Goal: Information Seeking & Learning: Learn about a topic

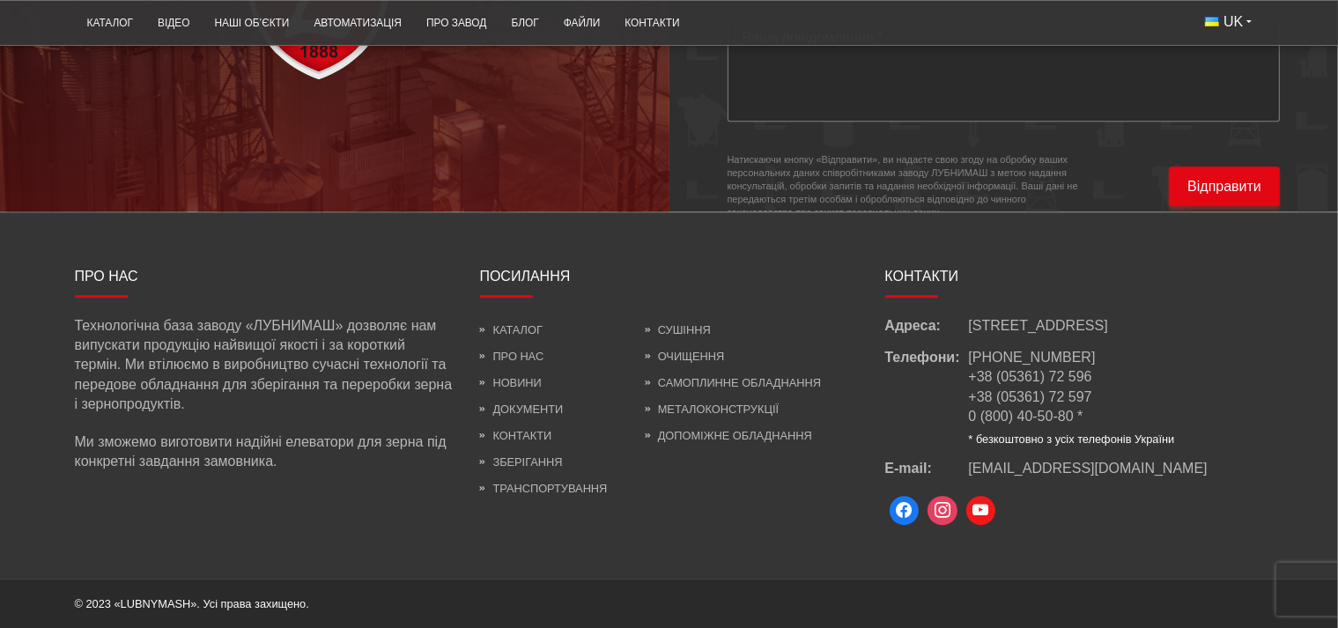
click at [907, 515] on span at bounding box center [904, 511] width 30 height 30
click at [519, 350] on link "Про нас" at bounding box center [512, 356] width 64 height 13
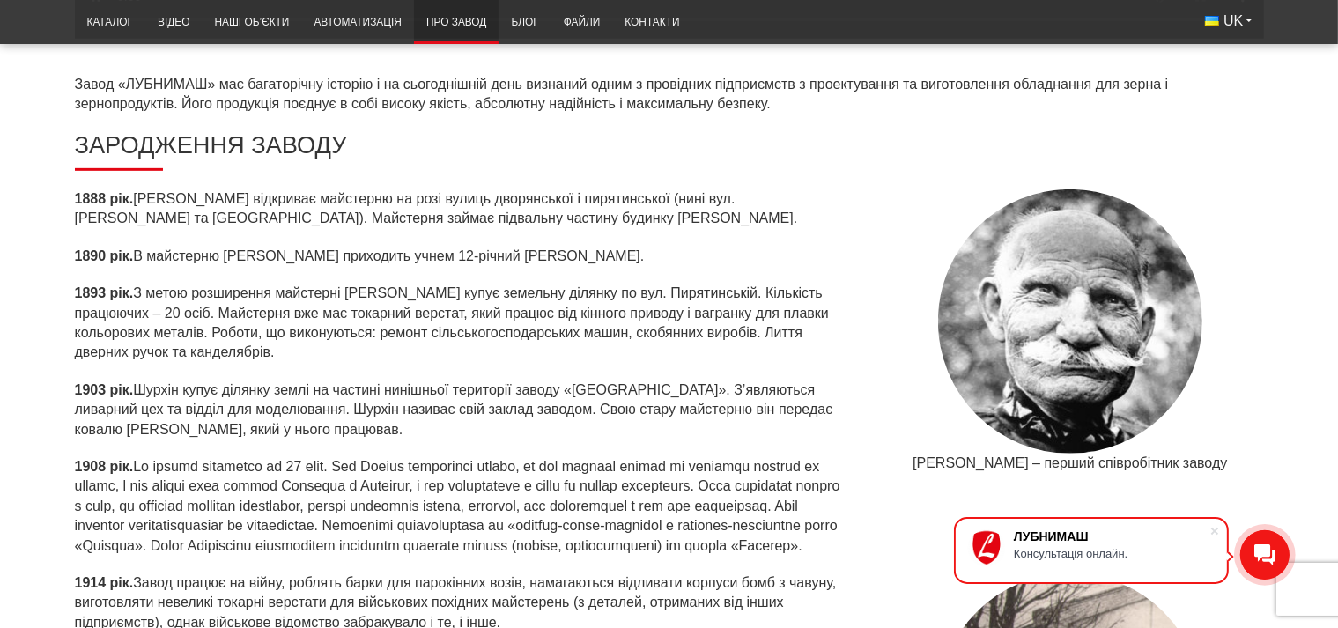
scroll to position [651, 0]
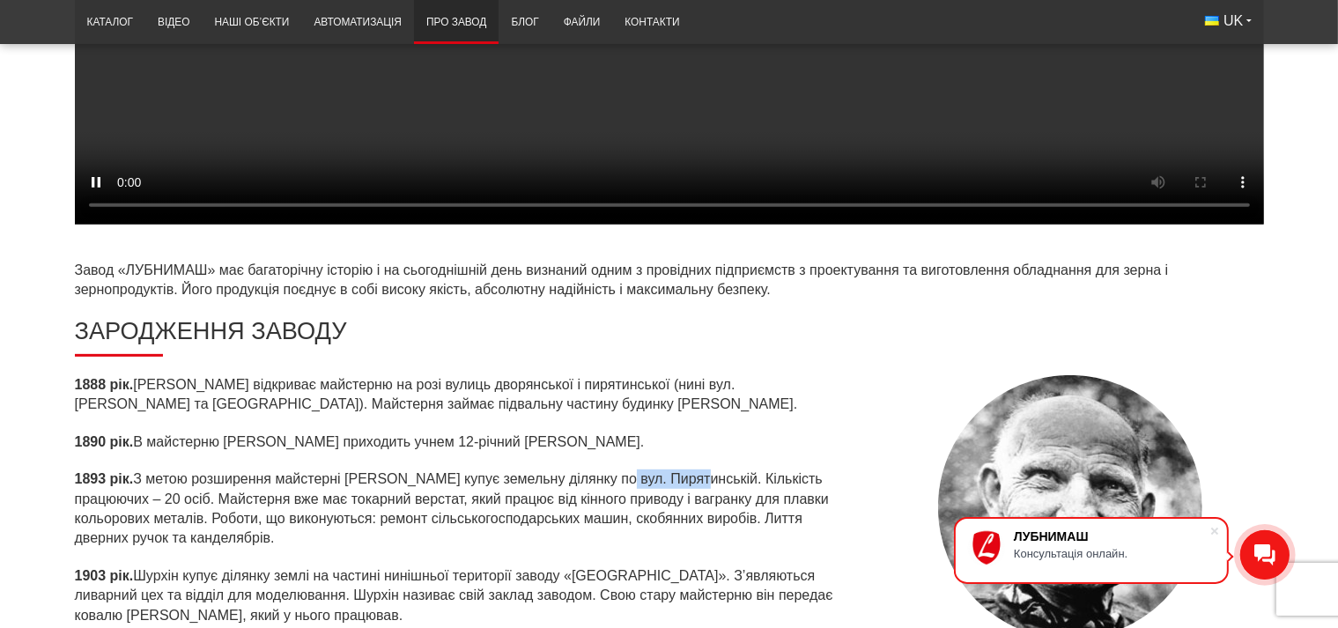
drag, startPoint x: 607, startPoint y: 282, endPoint x: 685, endPoint y: 279, distance: 78.4
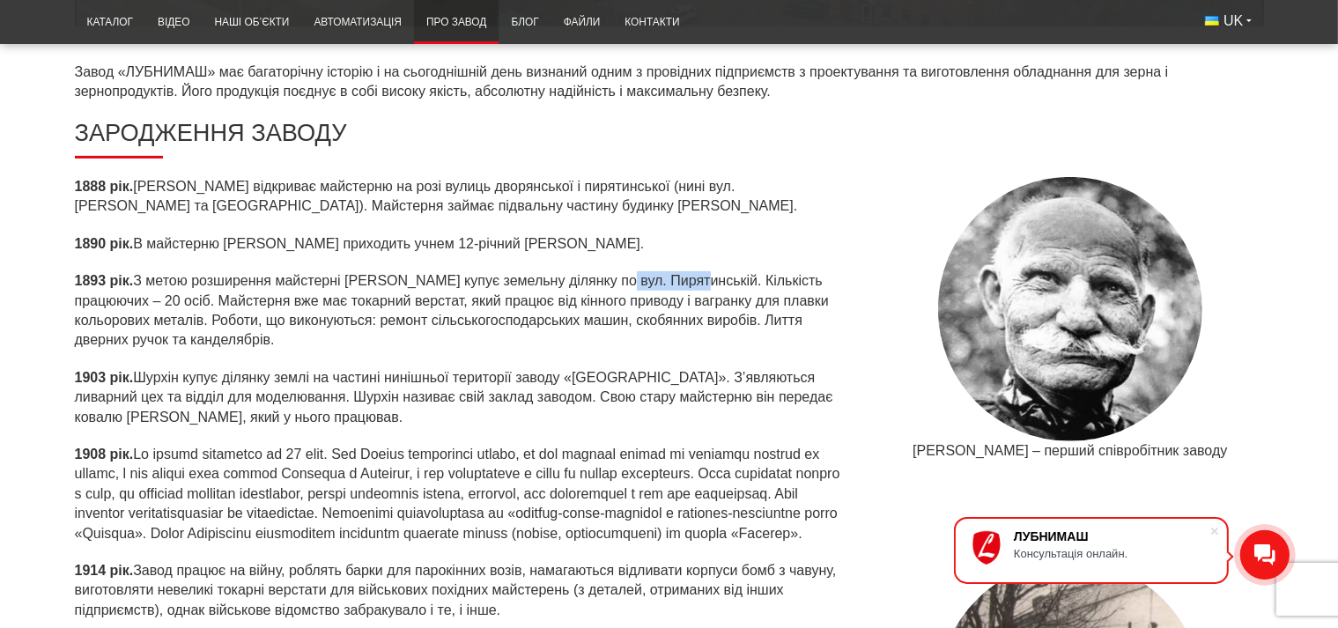
click at [685, 277] on p "1893 рік. З метою розширення майстерні Шурхін купує земельну ділянку по вул. Пи…" at bounding box center [462, 310] width 774 height 79
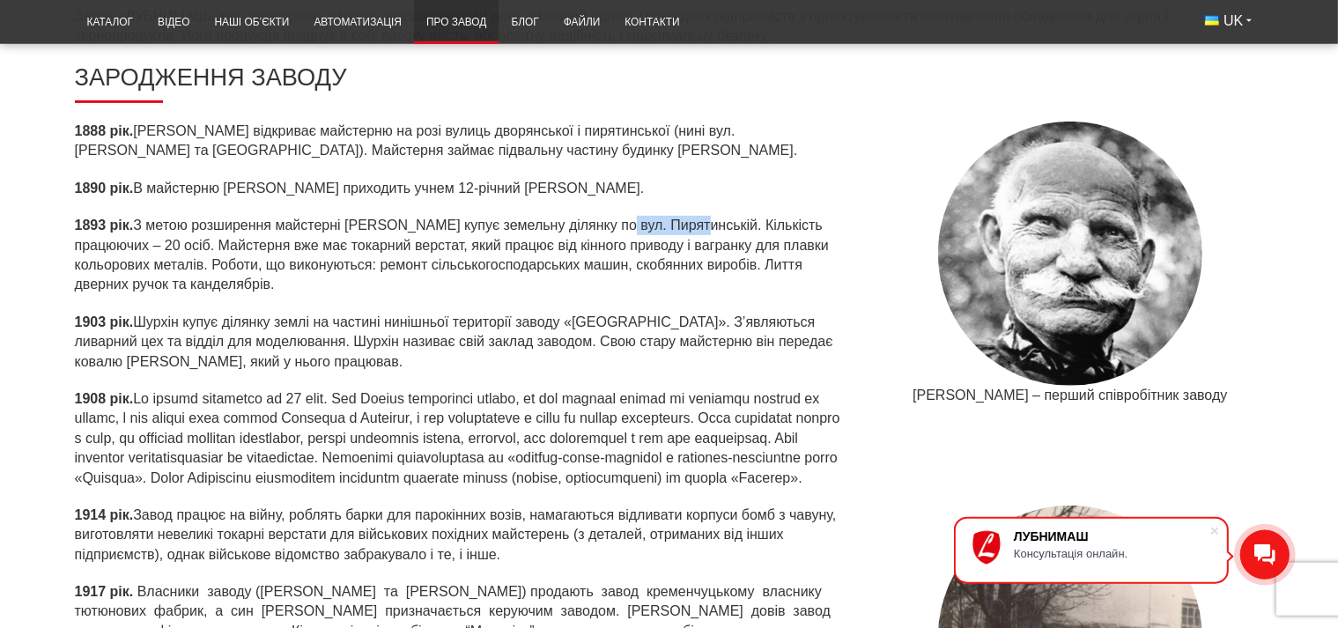
scroll to position [743, 0]
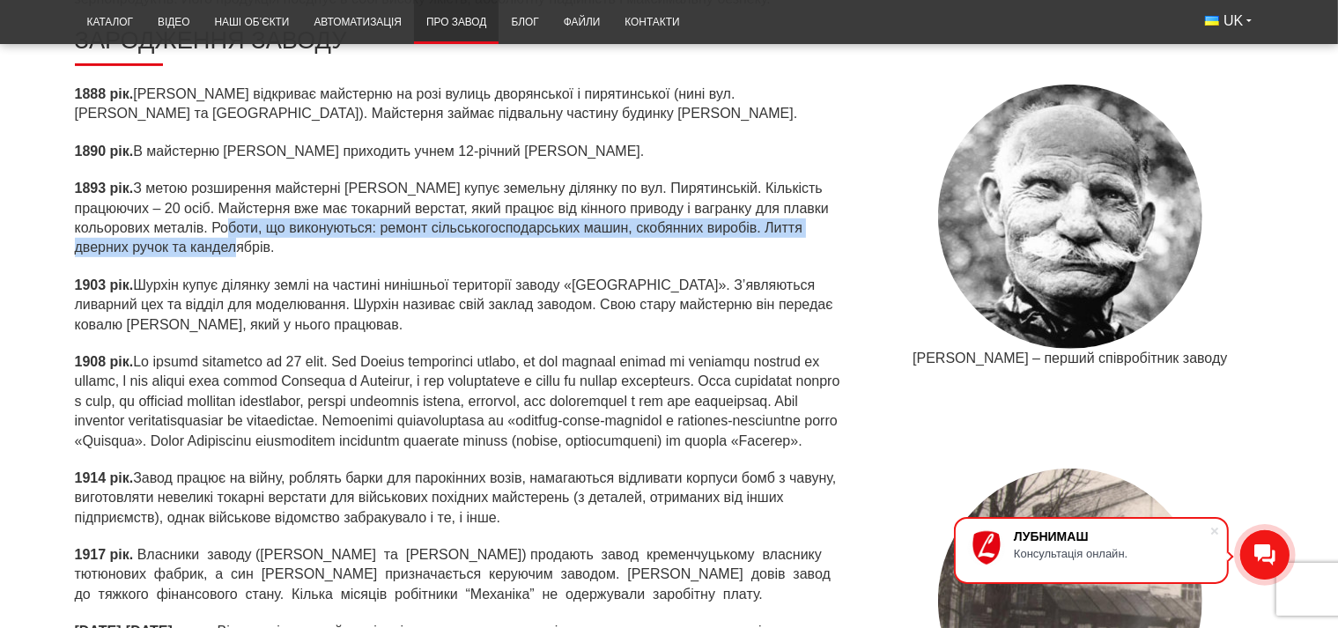
drag, startPoint x: 218, startPoint y: 230, endPoint x: 233, endPoint y: 239, distance: 17.4
click at [233, 239] on p "1893 рік. З метою розширення майстерні Шурхін купує земельну ділянку по вул. Пи…" at bounding box center [462, 218] width 774 height 79
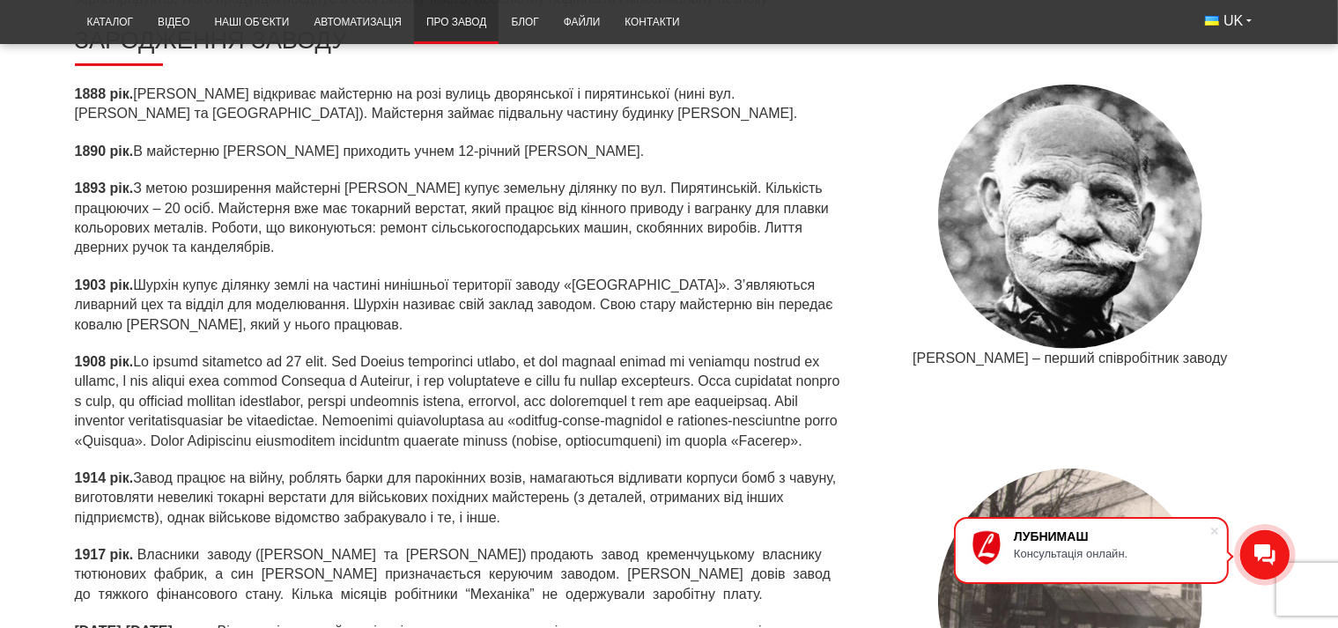
click at [273, 255] on p "1893 рік. З метою розширення майстерні Шурхін купує земельну ділянку по вул. Пи…" at bounding box center [462, 218] width 774 height 79
drag, startPoint x: 226, startPoint y: 280, endPoint x: 327, endPoint y: 282, distance: 100.4
click at [327, 282] on p "1903 рік. Шурхін купує ділянку землі на частині нинішньої території заводу «ЛУБ…" at bounding box center [462, 305] width 774 height 59
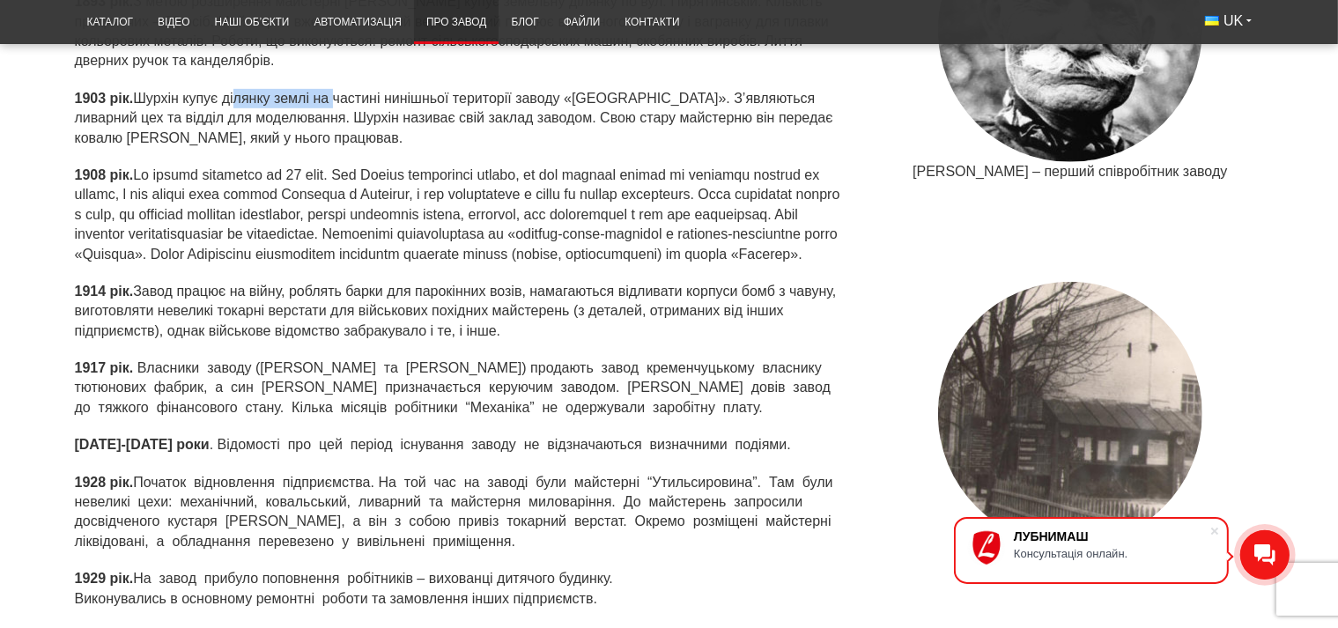
scroll to position [837, 0]
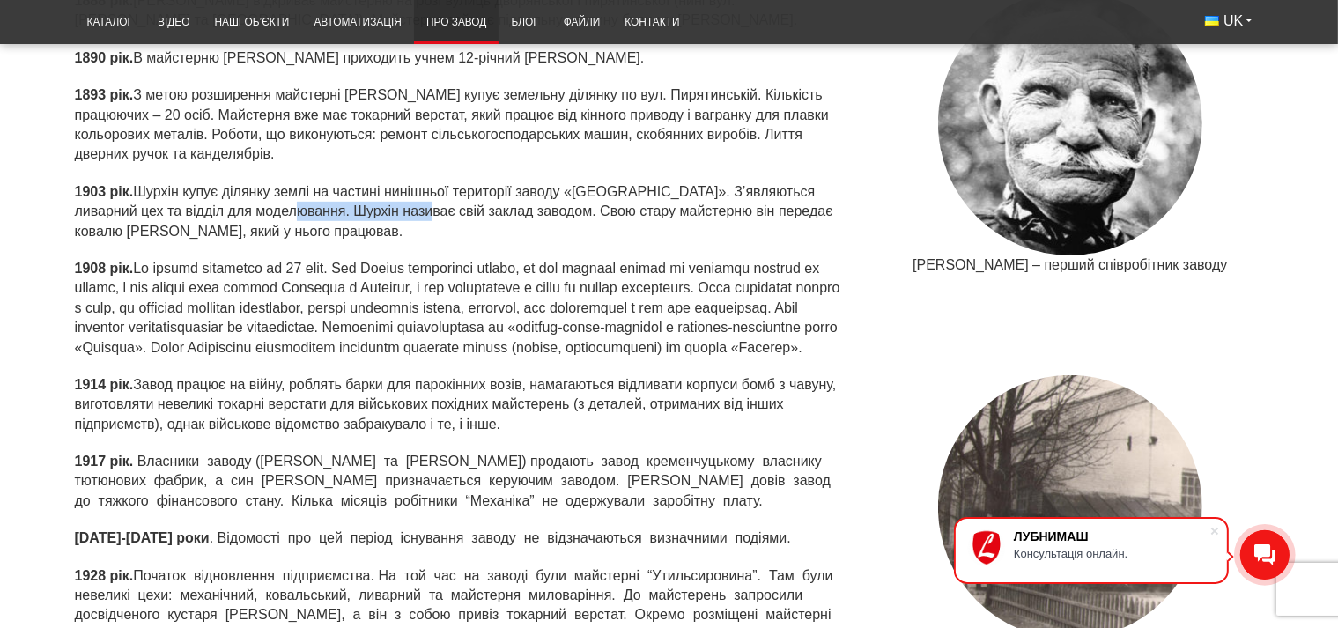
drag, startPoint x: 258, startPoint y: 210, endPoint x: 384, endPoint y: 209, distance: 125.9
click at [384, 209] on p "1903 рік. Шурхін купує ділянку землі на частині нинішньої території заводу «ЛУБ…" at bounding box center [462, 211] width 774 height 59
drag, startPoint x: 312, startPoint y: 231, endPoint x: 257, endPoint y: 231, distance: 54.6
click at [257, 231] on p "1903 рік. Шурхін купує ділянку землі на частині нинішньої території заводу «ЛУБ…" at bounding box center [462, 211] width 774 height 59
drag, startPoint x: 351, startPoint y: 268, endPoint x: 432, endPoint y: 268, distance: 81.0
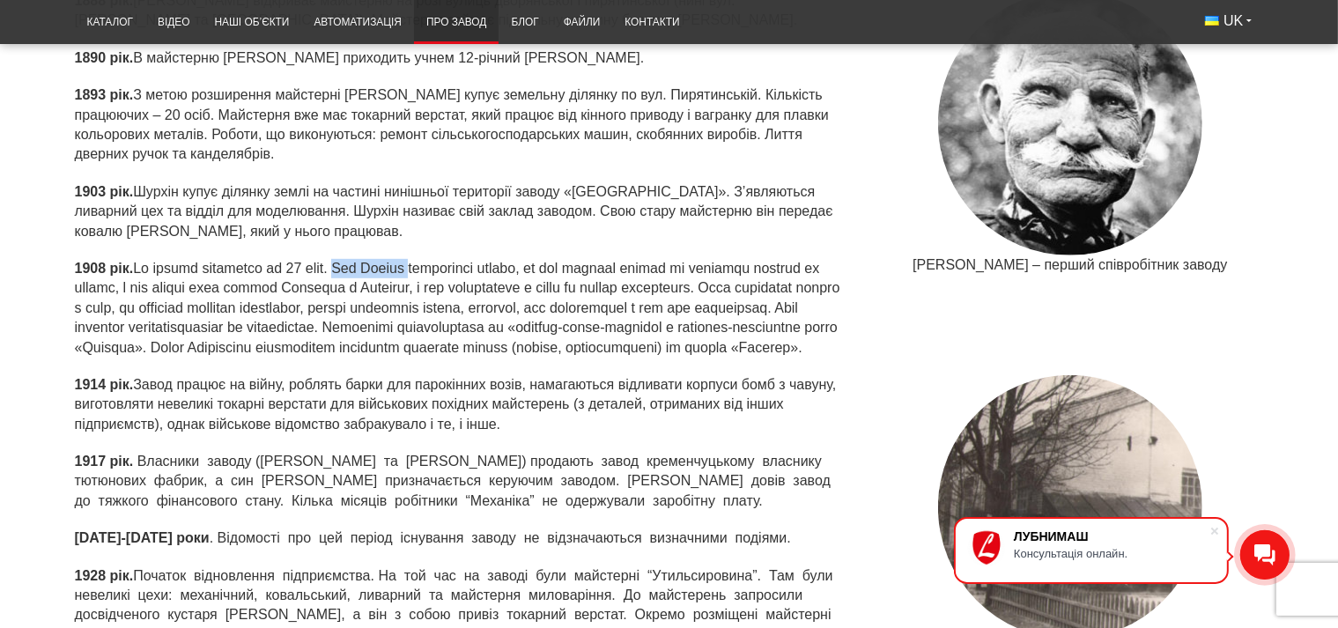
click at [432, 268] on p "1908 рік." at bounding box center [462, 308] width 774 height 99
drag, startPoint x: 127, startPoint y: 310, endPoint x: 194, endPoint y: 307, distance: 67.0
click at [194, 307] on p "1908 рік." at bounding box center [462, 308] width 774 height 99
drag, startPoint x: 206, startPoint y: 328, endPoint x: 266, endPoint y: 327, distance: 59.9
click at [266, 327] on p "1908 рік." at bounding box center [462, 308] width 774 height 99
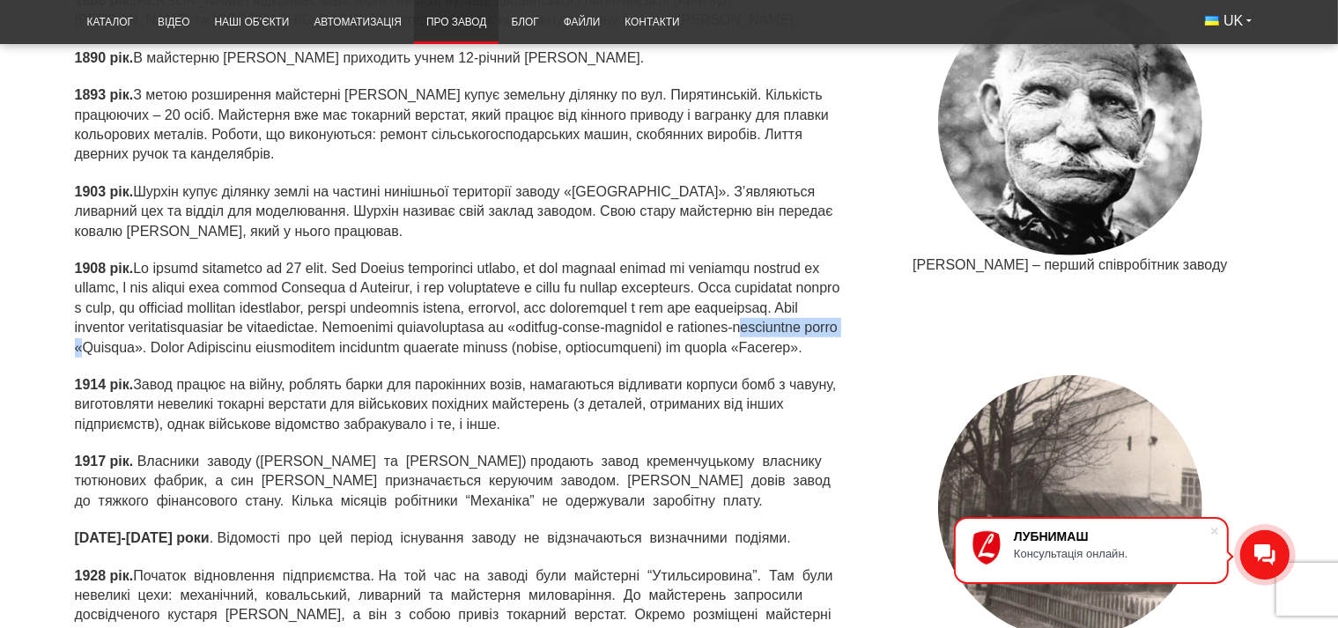
drag, startPoint x: 238, startPoint y: 345, endPoint x: 336, endPoint y: 345, distance: 97.8
click at [336, 345] on p "1908 рік." at bounding box center [462, 308] width 774 height 99
drag, startPoint x: 407, startPoint y: 344, endPoint x: 505, endPoint y: 346, distance: 97.8
click at [504, 346] on p "1908 рік." at bounding box center [462, 308] width 774 height 99
click at [426, 358] on p "1908 рік." at bounding box center [462, 308] width 774 height 99
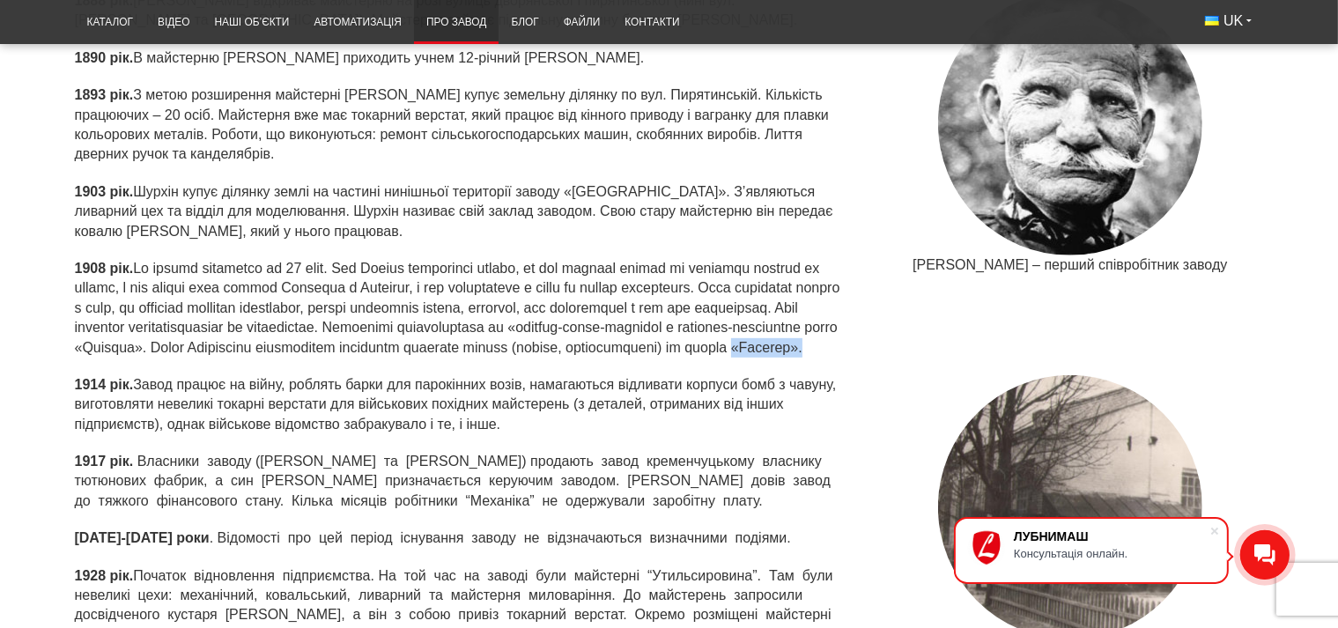
drag, startPoint x: 351, startPoint y: 368, endPoint x: 292, endPoint y: 371, distance: 58.2
click at [292, 358] on p "1908 рік." at bounding box center [462, 308] width 774 height 99
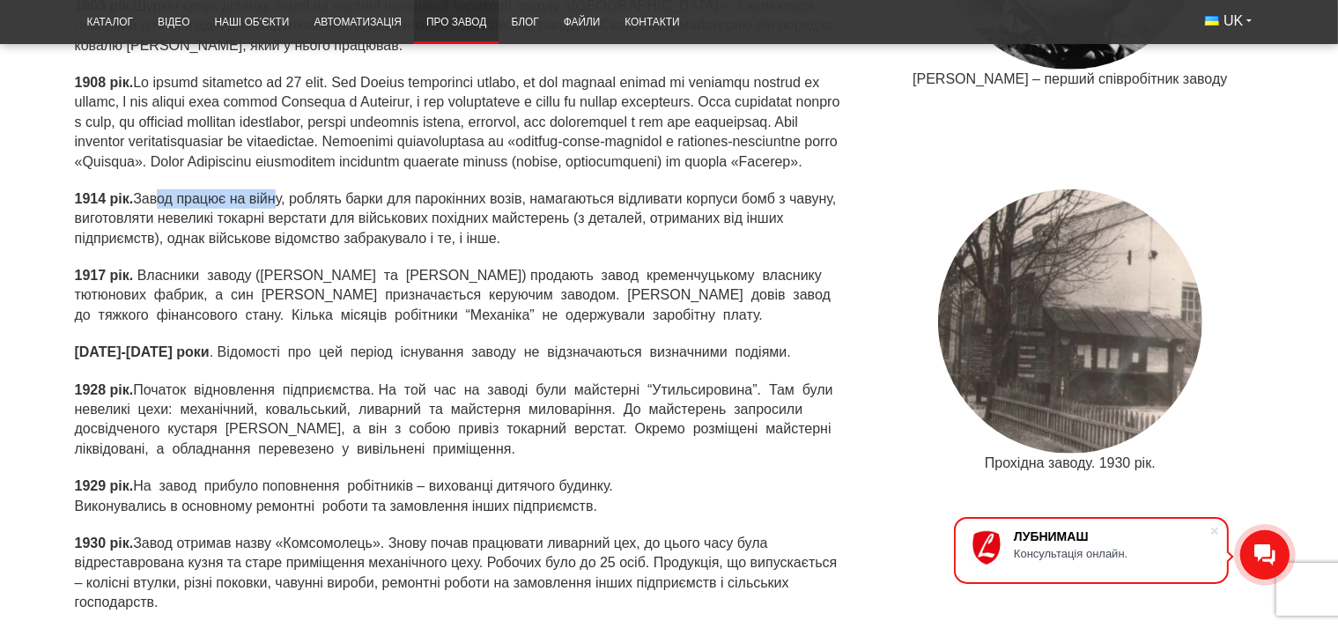
drag, startPoint x: 153, startPoint y: 210, endPoint x: 295, endPoint y: 223, distance: 142.4
click at [295, 223] on p "1914 рік. Завод працює на війну, роблять барки для парокінних возів, намагаютьс…" at bounding box center [462, 218] width 774 height 59
click at [294, 362] on p "1920-1927 роки . Відомості про цей період існування заводу не відзначаються виз…" at bounding box center [462, 352] width 774 height 19
drag, startPoint x: 756, startPoint y: 372, endPoint x: 620, endPoint y: 376, distance: 135.7
click at [620, 362] on p "1920-1927 роки . Відомості про цей період існування заводу не відзначаються виз…" at bounding box center [462, 352] width 774 height 19
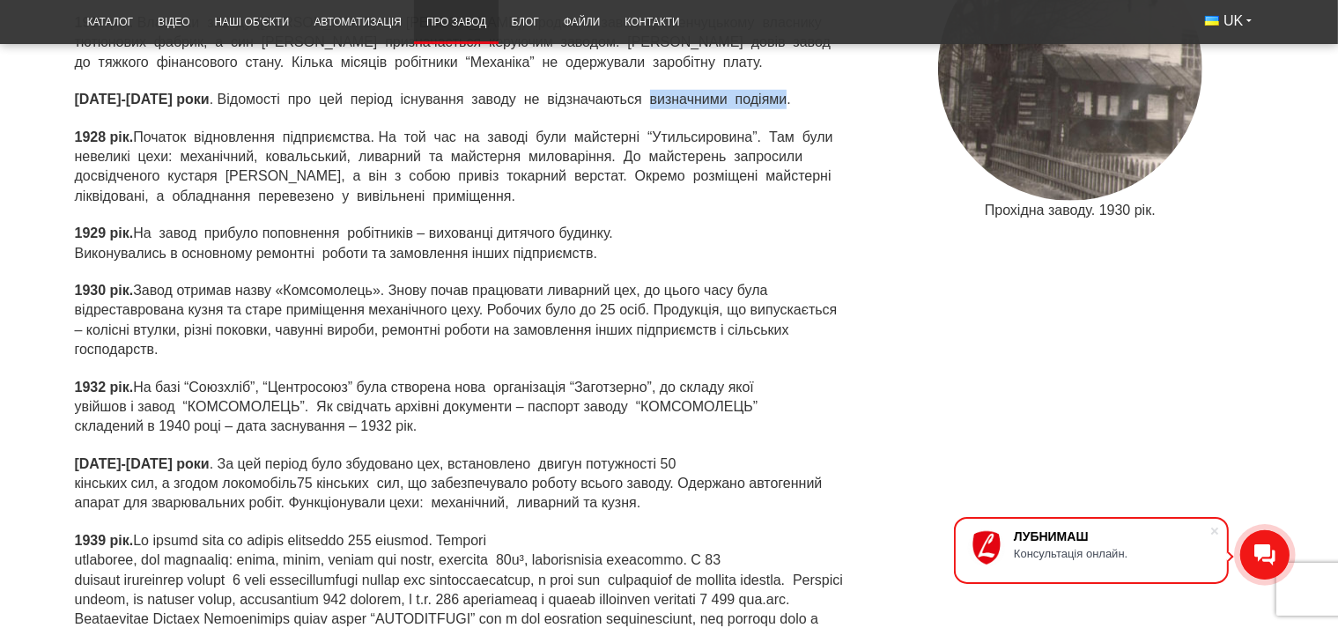
scroll to position [1302, 0]
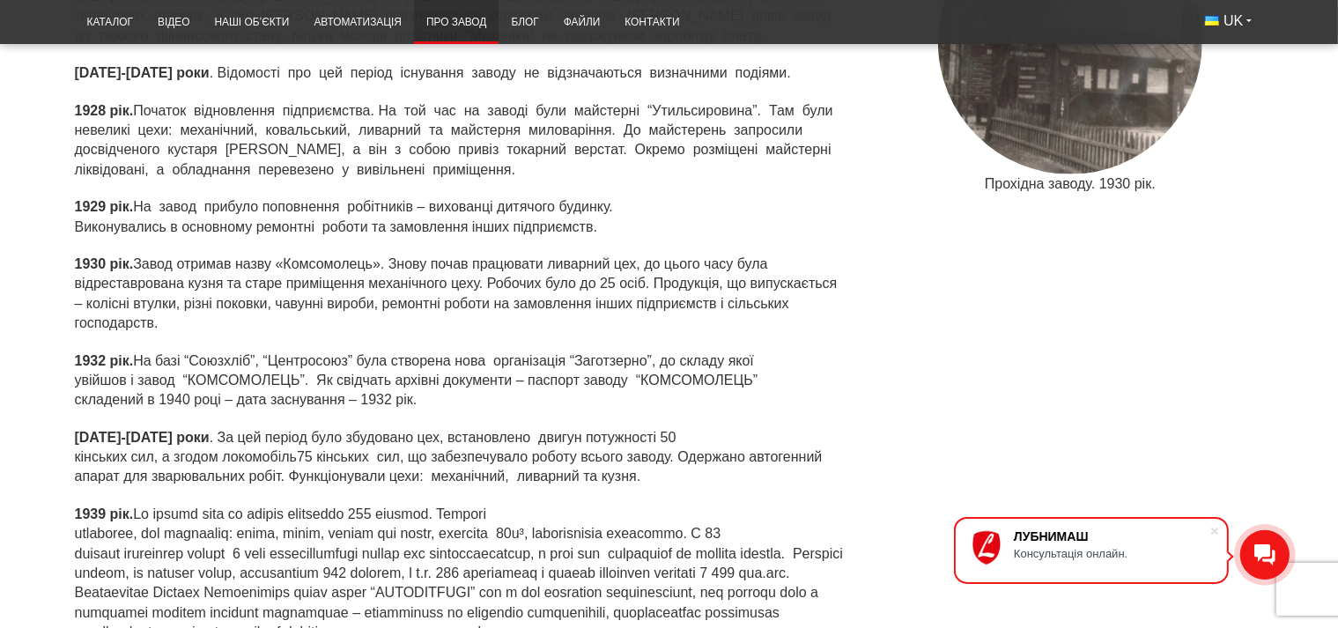
click at [301, 379] on p "1932 рік. На базі “Союзхліб”, “Центросоюз” була створена нова організація “Заго…" at bounding box center [462, 380] width 774 height 59
drag, startPoint x: 188, startPoint y: 454, endPoint x: 290, endPoint y: 465, distance: 102.8
click at [292, 460] on p "1933-1939 роки . За цей період було збудовано цех, встановлено двигун потужност…" at bounding box center [462, 457] width 774 height 59
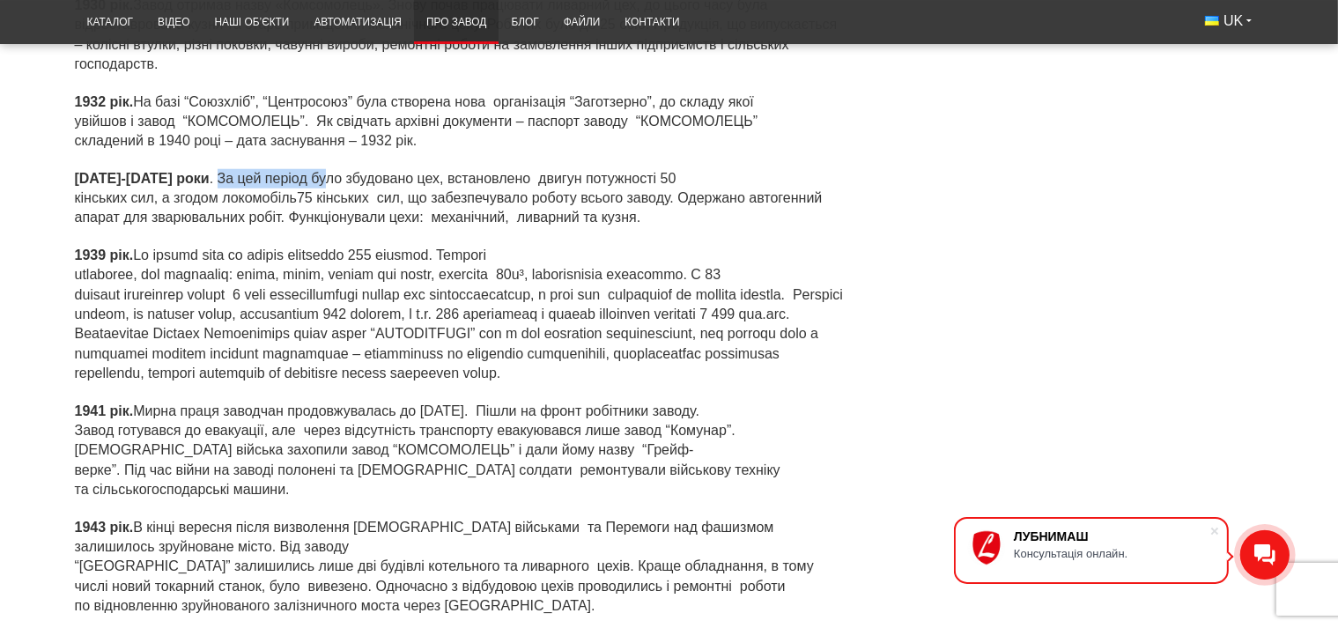
scroll to position [1581, 0]
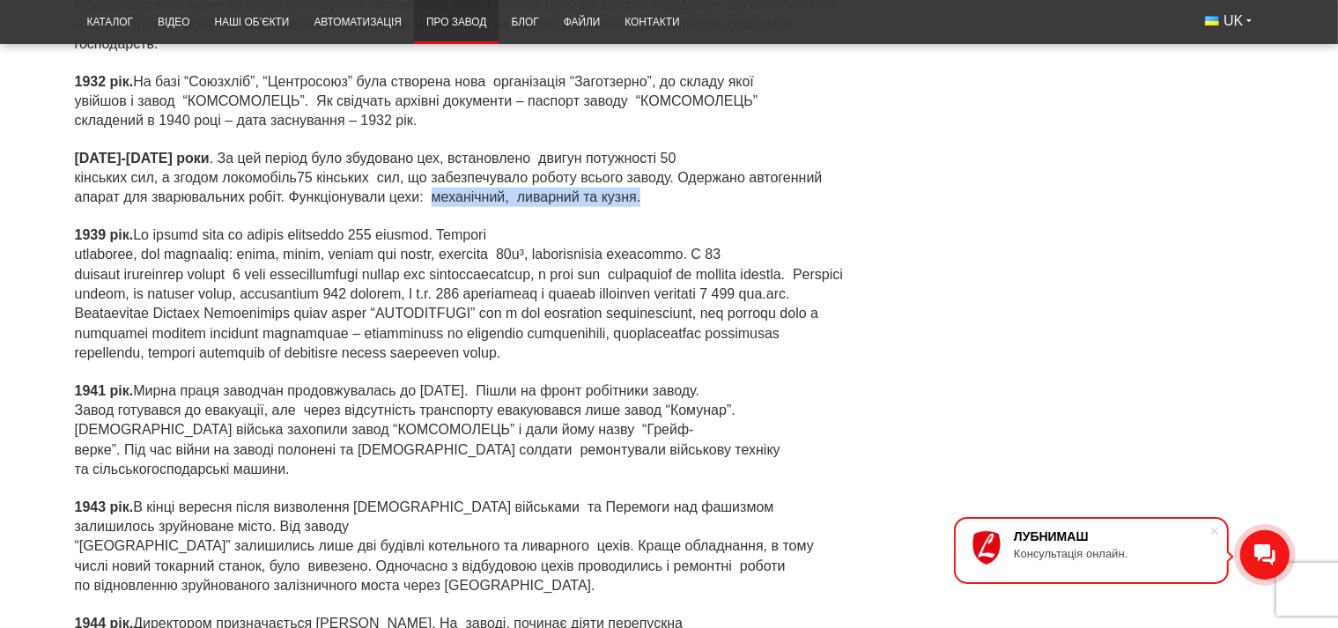
drag, startPoint x: 431, startPoint y: 215, endPoint x: 644, endPoint y: 217, distance: 213.1
click at [644, 208] on p "1933-1939 роки . За цей період було збудовано цех, встановлено двигун потужност…" at bounding box center [462, 178] width 774 height 59
drag, startPoint x: 149, startPoint y: 259, endPoint x: 247, endPoint y: 261, distance: 98.7
click at [245, 259] on p "1939 рік." at bounding box center [462, 294] width 774 height 138
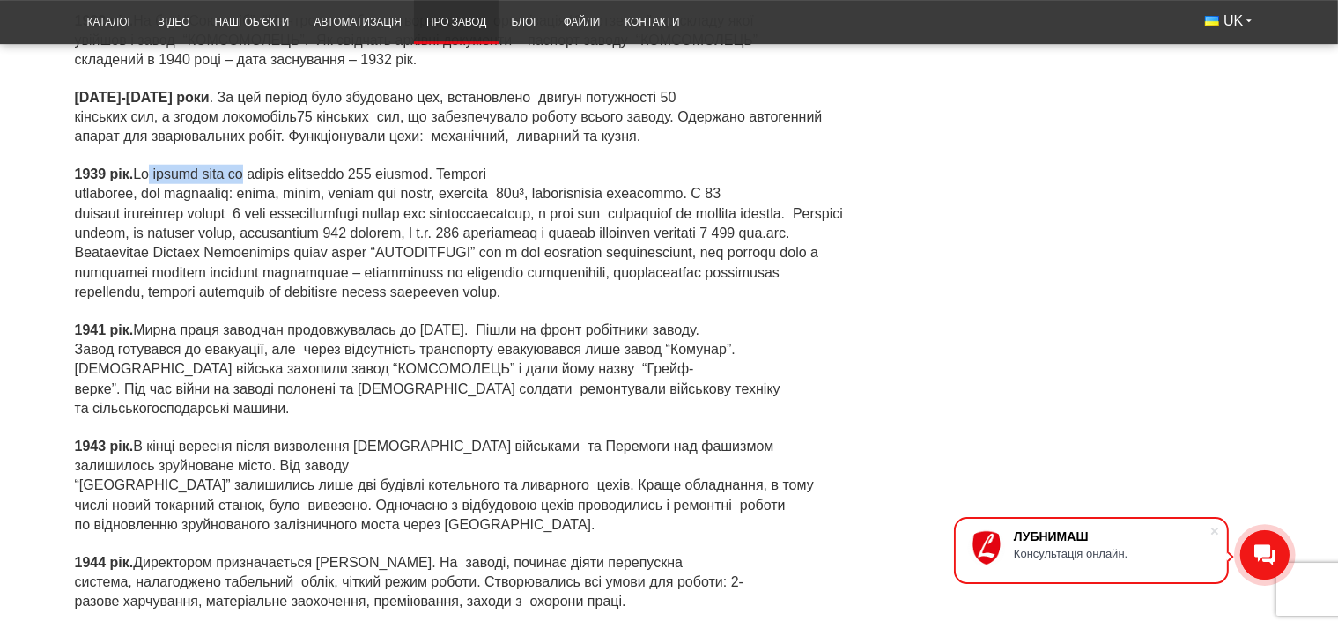
scroll to position [1673, 0]
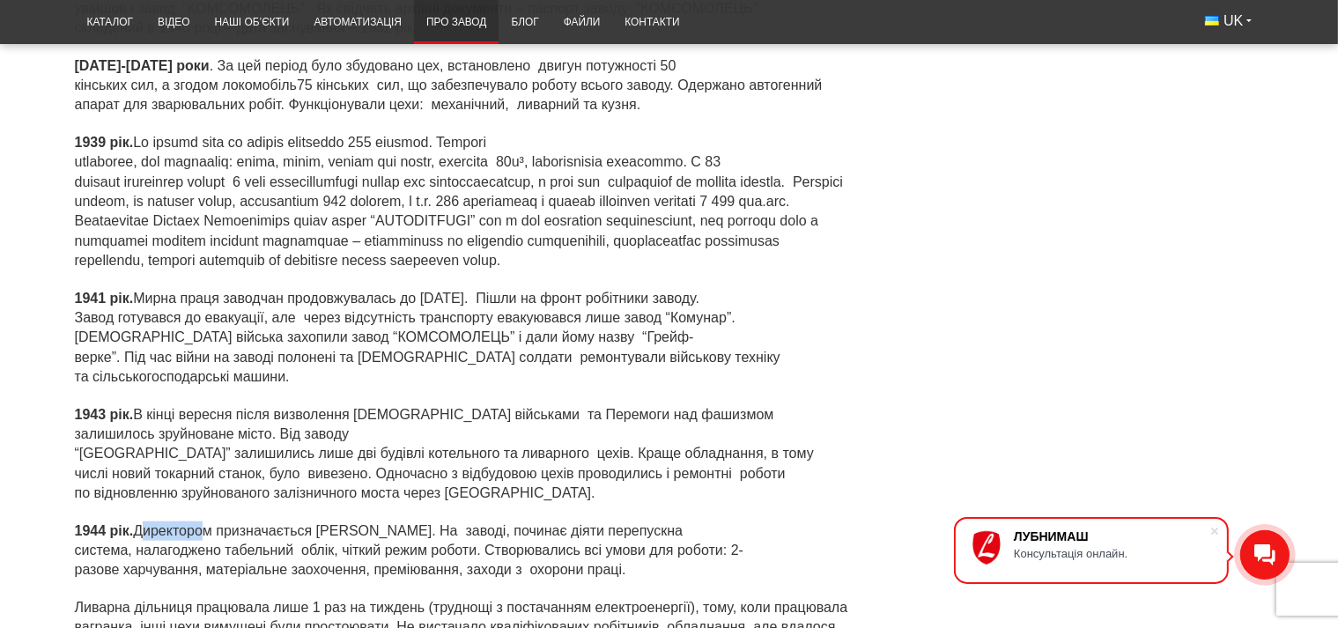
drag, startPoint x: 142, startPoint y: 531, endPoint x: 202, endPoint y: 531, distance: 59.9
click at [202, 531] on p "1944 рік. Директором призначається Іван Євдокимович Нелін. На заводі, починає д…" at bounding box center [462, 550] width 774 height 59
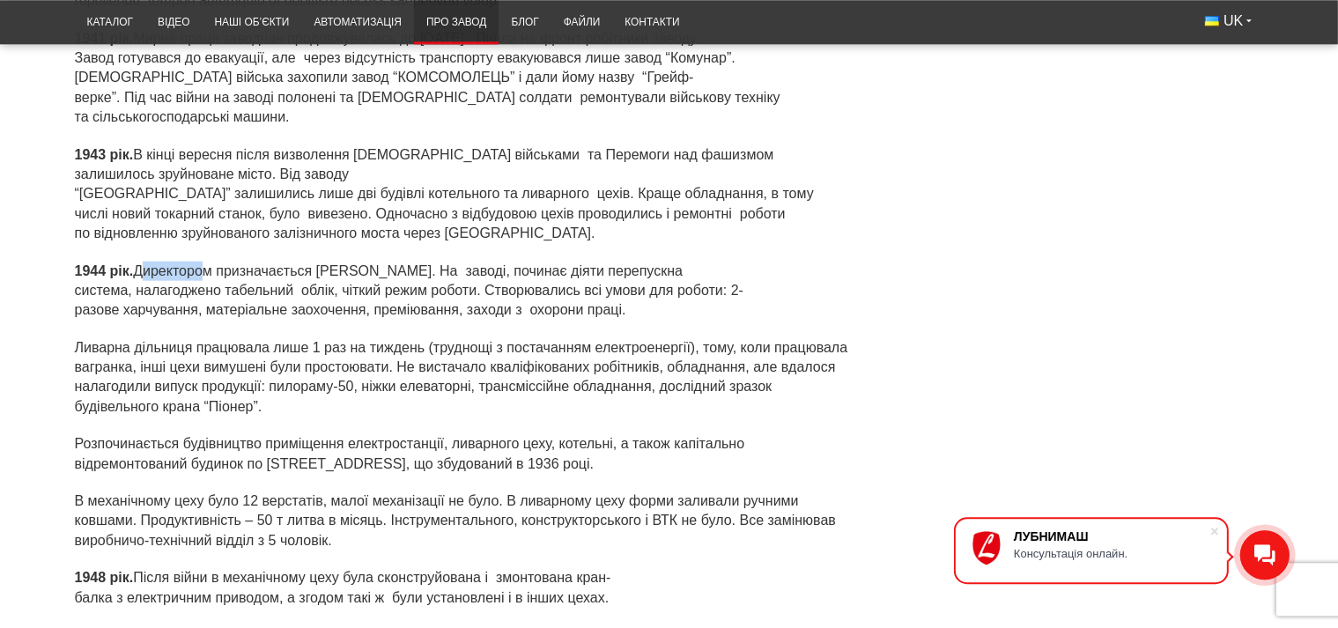
scroll to position [1860, 0]
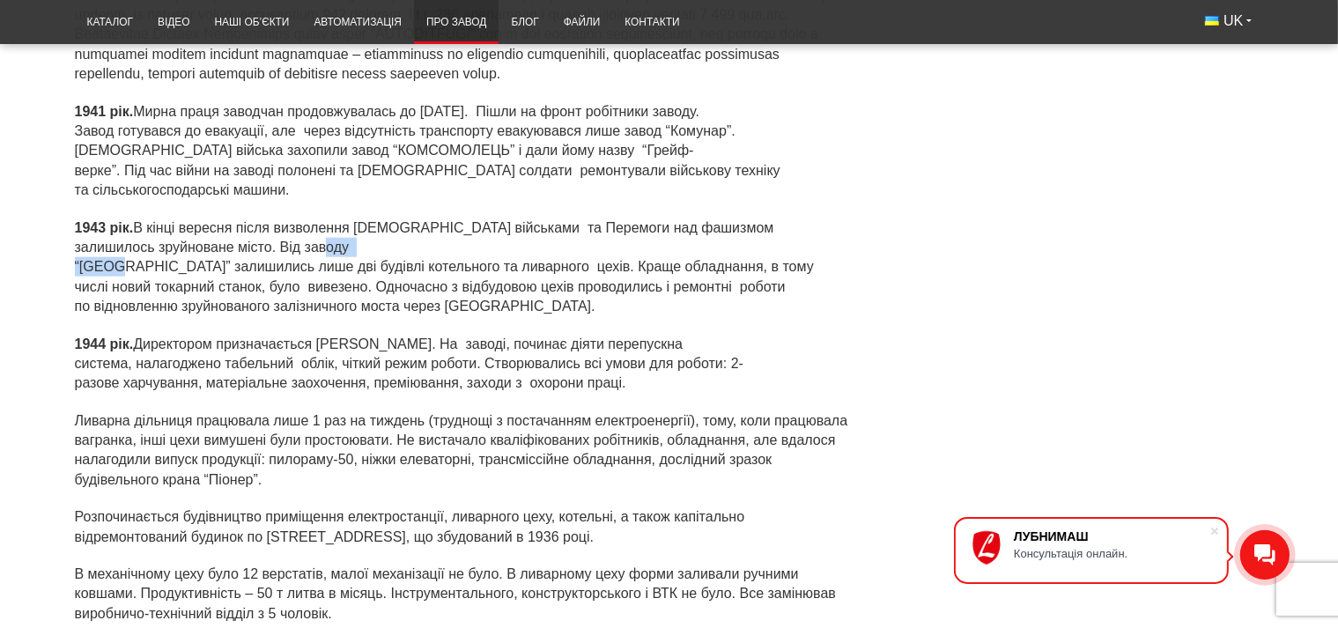
drag, startPoint x: 358, startPoint y: 271, endPoint x: 278, endPoint y: 269, distance: 79.3
click at [278, 269] on p "1943 рік. В кінці вересня після визволення радянськими військами та Перемоги на…" at bounding box center [462, 267] width 774 height 99
copy p "Грейф-верке"
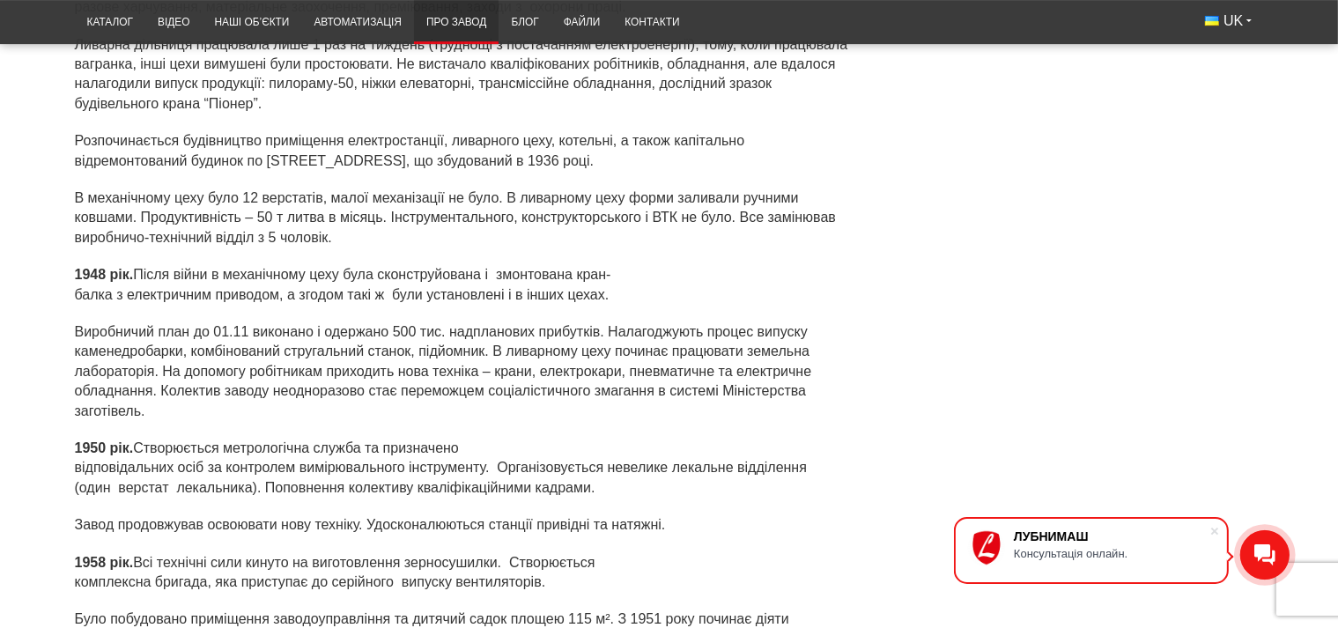
scroll to position [2325, 0]
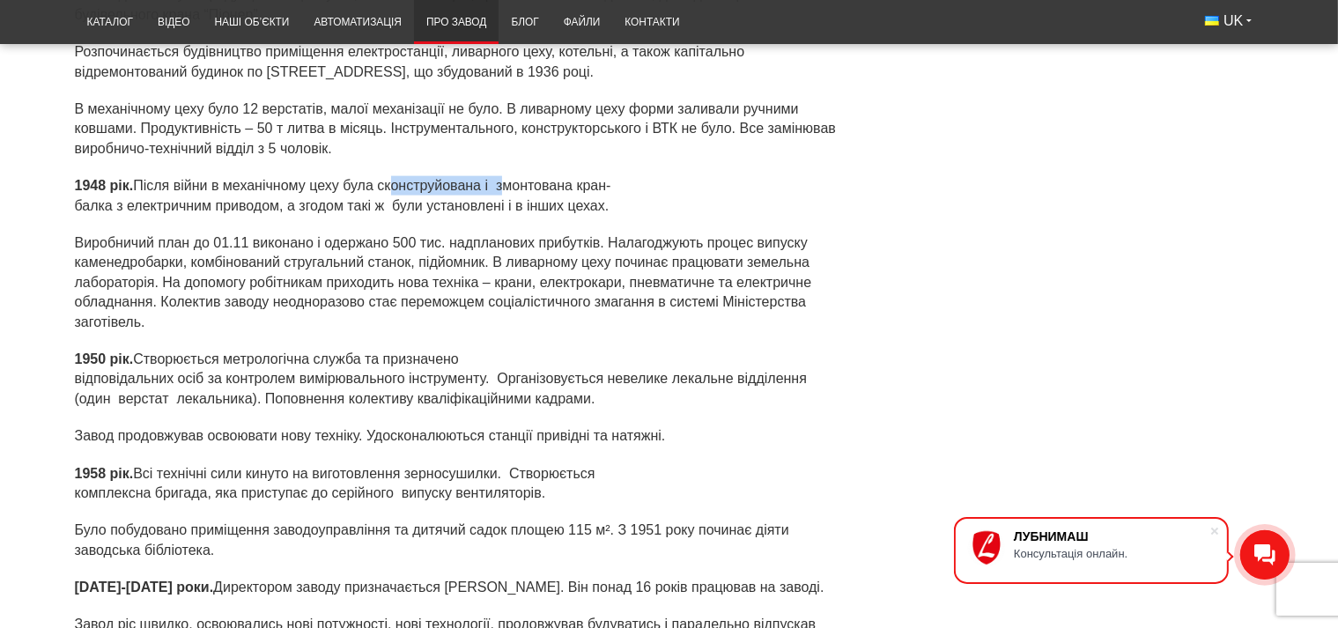
drag, startPoint x: 387, startPoint y: 196, endPoint x: 496, endPoint y: 208, distance: 109.9
click at [501, 192] on p "1948 рік. Після війни в механічному цеху була сконструйована і змонтована кран-…" at bounding box center [462, 196] width 774 height 40
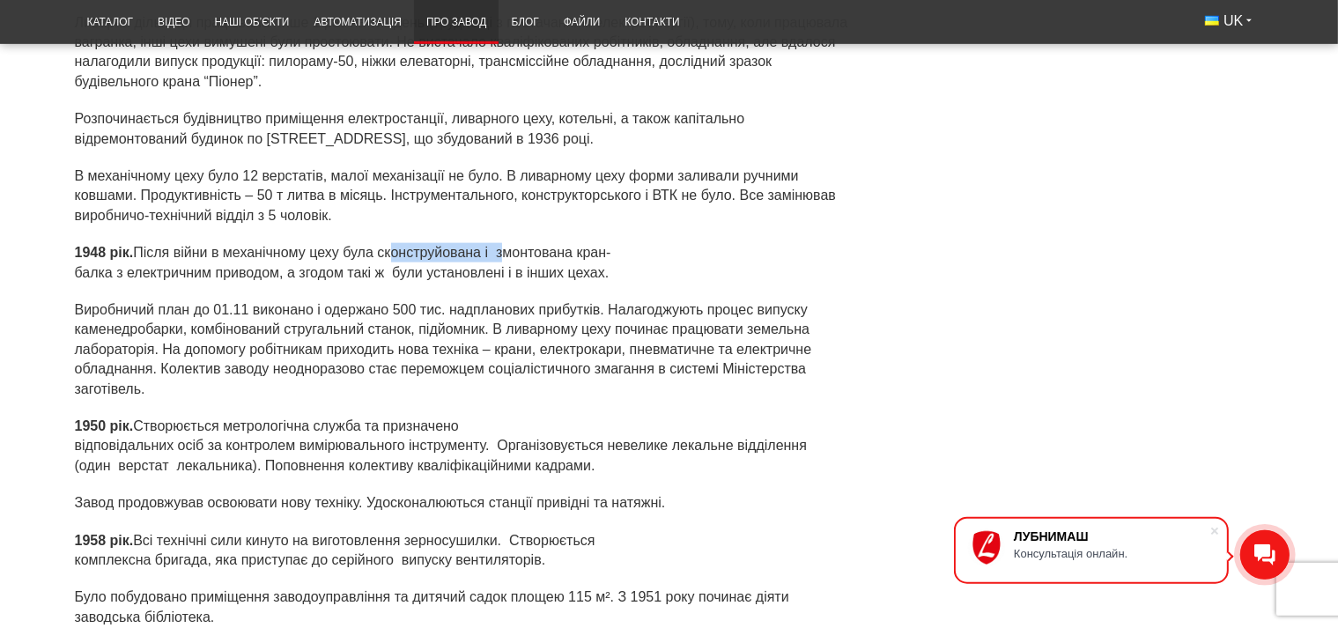
scroll to position [2232, 0]
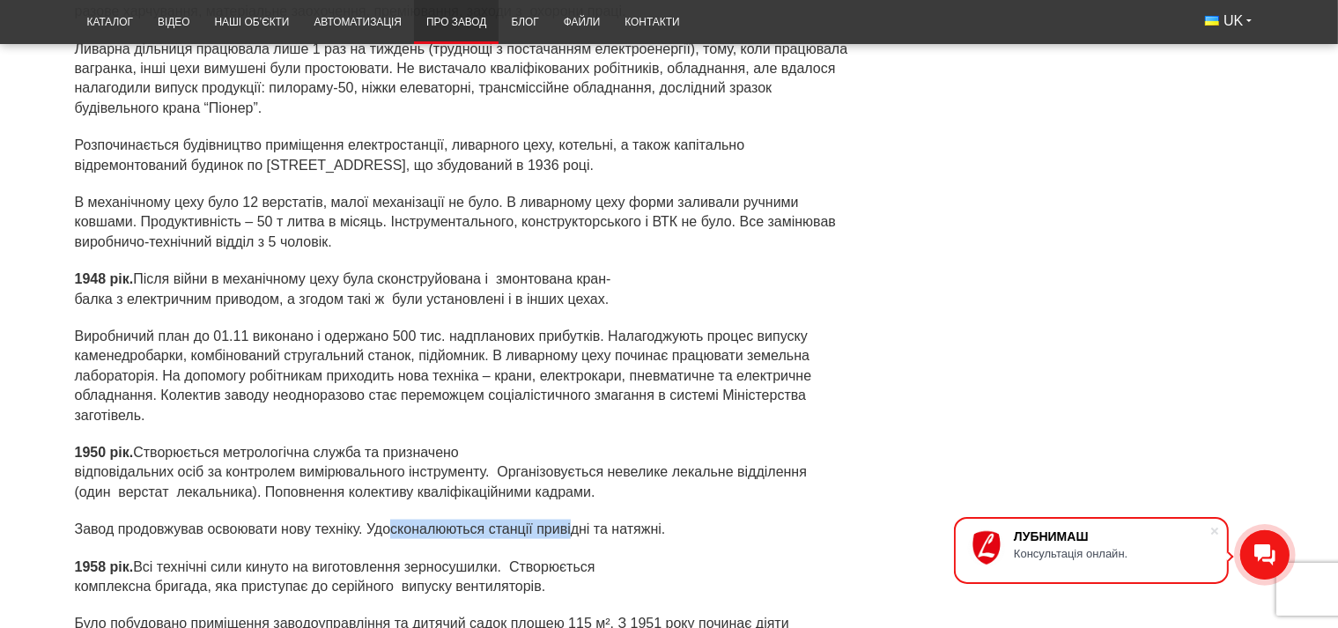
drag, startPoint x: 400, startPoint y: 531, endPoint x: 602, endPoint y: 532, distance: 201.7
click at [602, 532] on p "Завод продовжував освоювати нову техніку. Удосконалюються станції привідні та н…" at bounding box center [462, 529] width 774 height 19
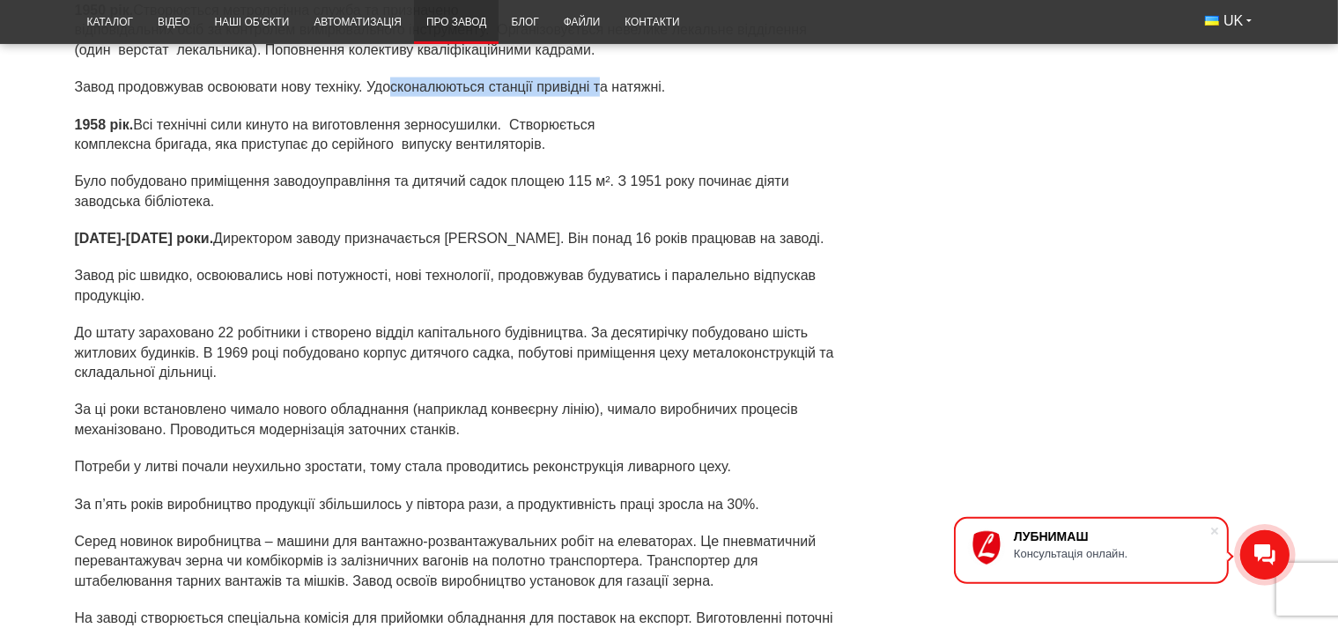
scroll to position [2697, 0]
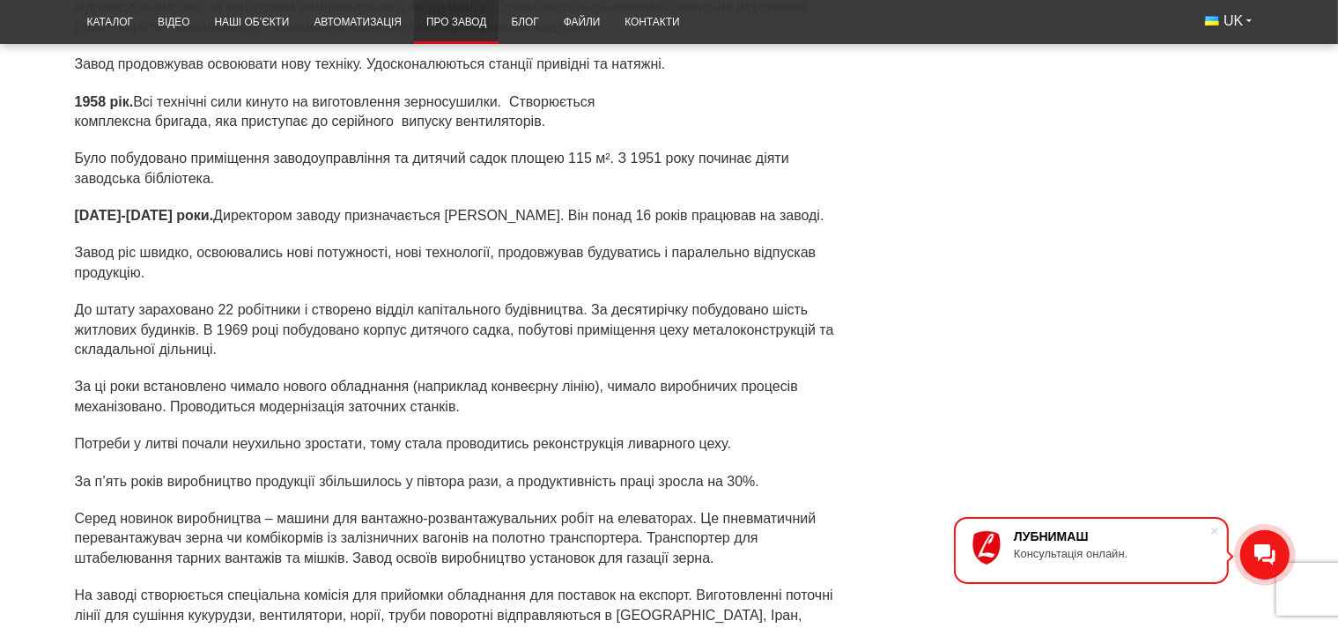
click at [313, 85] on div "1948 рік. Після війни в механічному цеху була сконструйована і змонтована кран-…" at bounding box center [462, 233] width 774 height 858
drag, startPoint x: 717, startPoint y: 579, endPoint x: 675, endPoint y: 583, distance: 41.5
click at [676, 568] on p "Серед новинок виробництва – машини для вантажно-розвантажувальних робіт на елев…" at bounding box center [462, 538] width 774 height 59
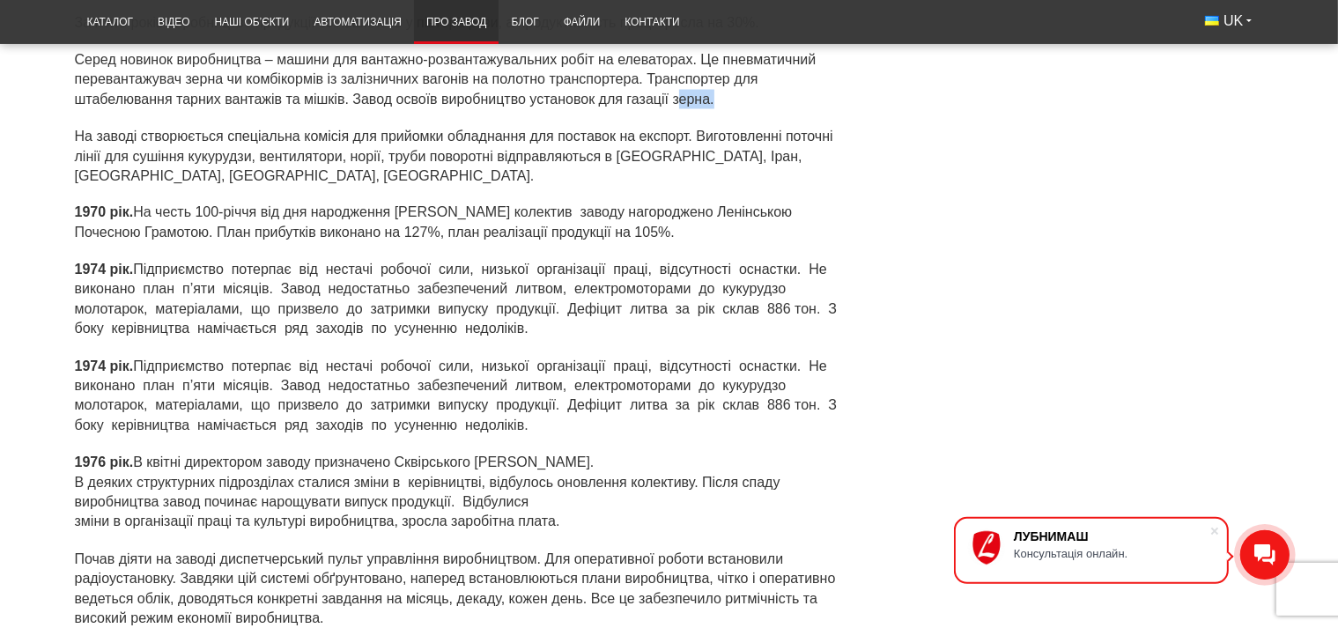
scroll to position [3162, 0]
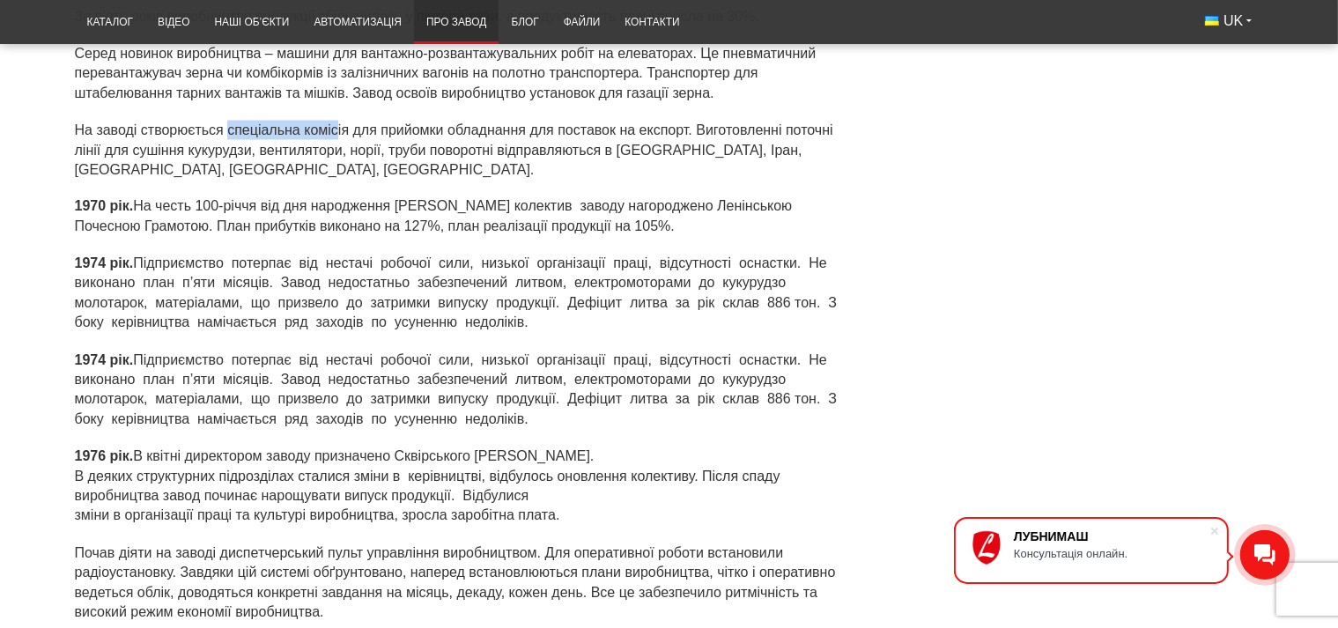
drag, startPoint x: 296, startPoint y: 151, endPoint x: 346, endPoint y: 153, distance: 50.2
click at [346, 153] on p "На заводі створюється спеціальна комісія для прийомки обладнання для поставок н…" at bounding box center [462, 150] width 774 height 59
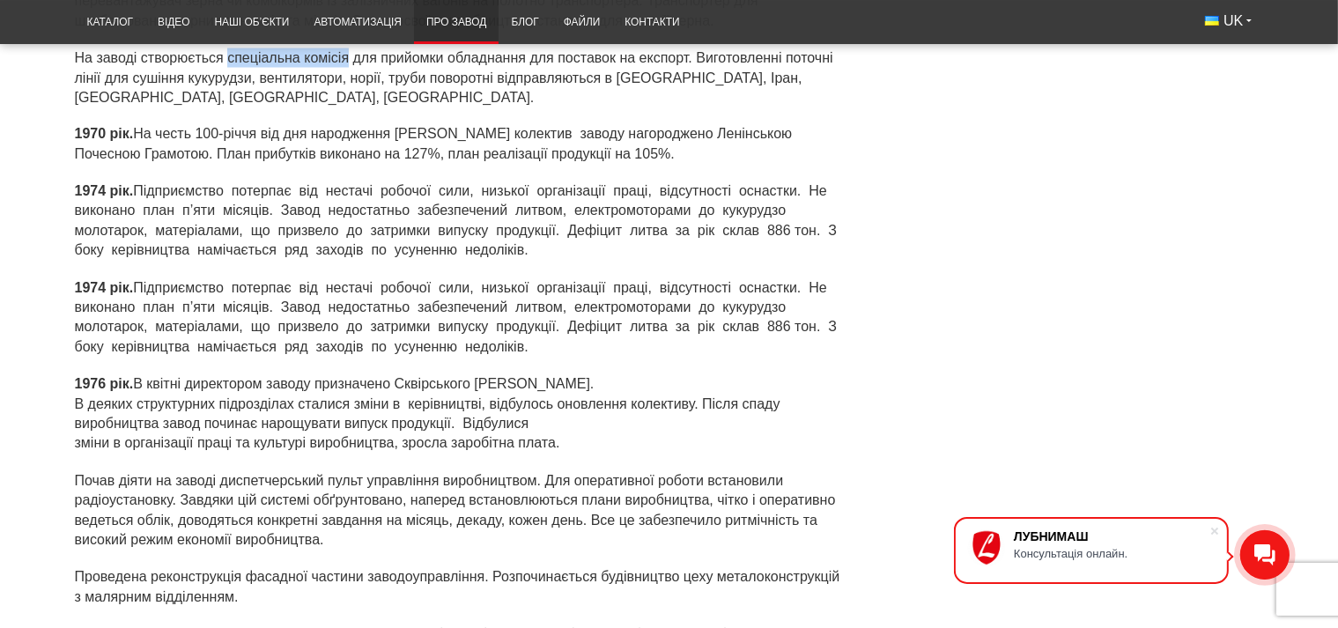
scroll to position [3255, 0]
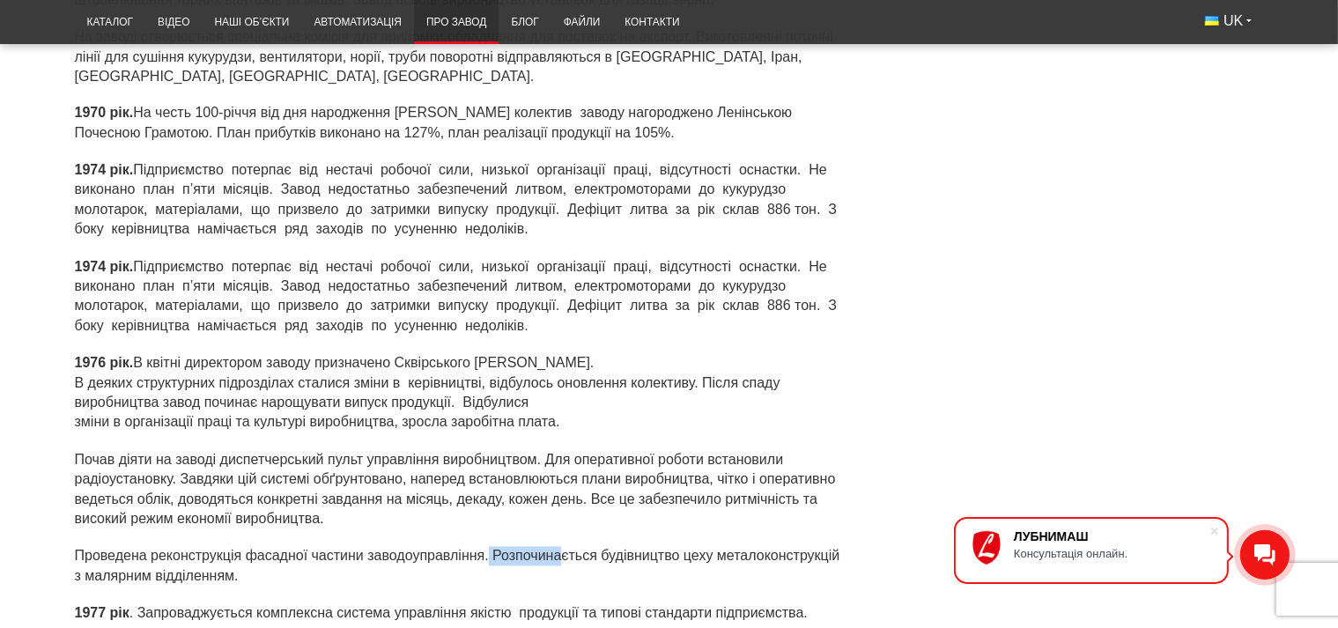
drag, startPoint x: 488, startPoint y: 584, endPoint x: 572, endPoint y: 581, distance: 84.6
click at [572, 581] on p "Проведена реконструкція фасадної частини заводоуправління. Розпочинається будів…" at bounding box center [462, 567] width 774 height 40
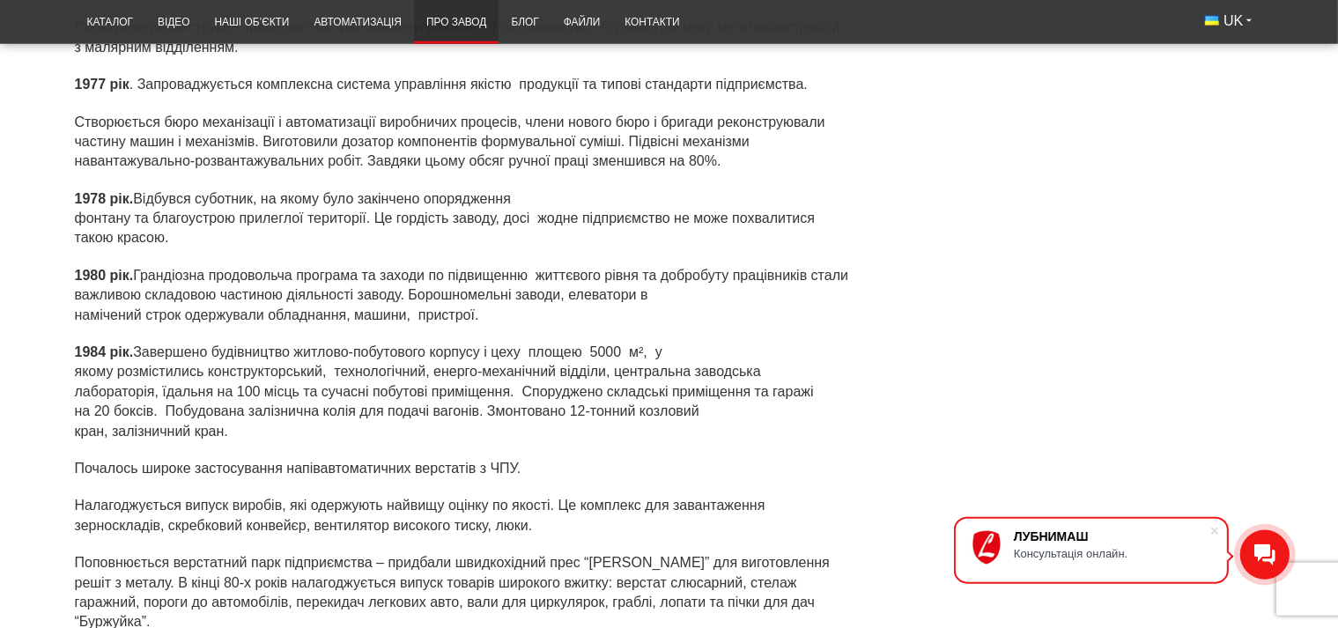
scroll to position [3813, 0]
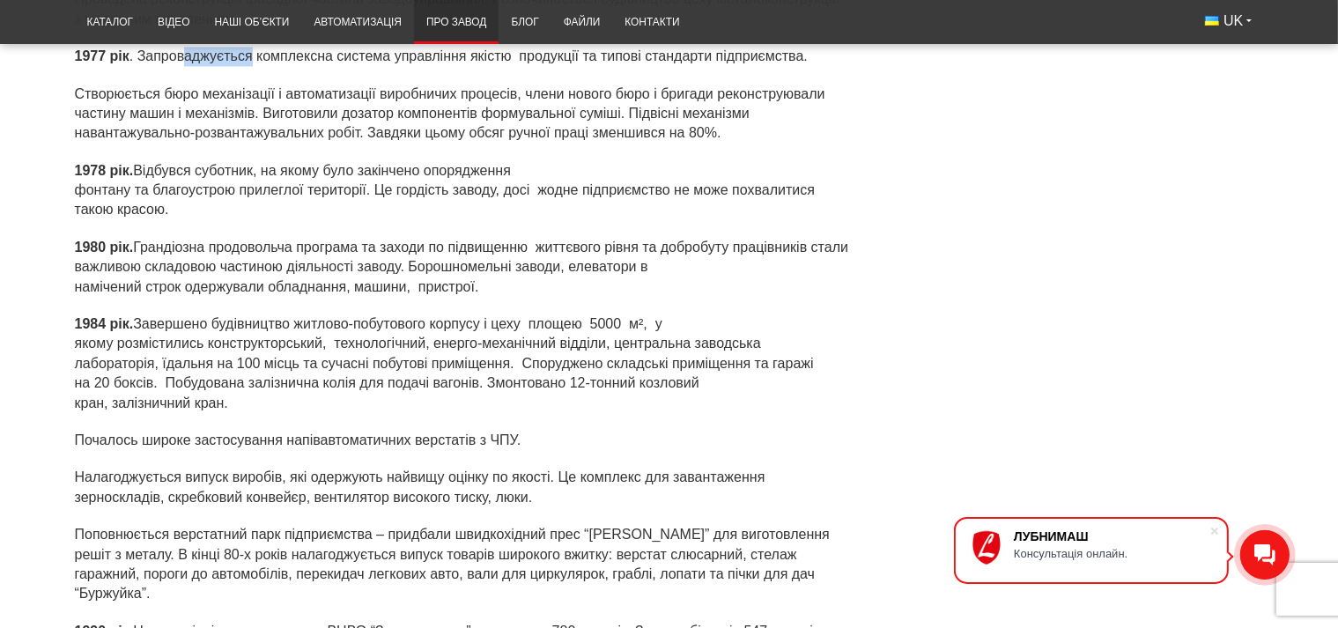
drag, startPoint x: 186, startPoint y: 81, endPoint x: 249, endPoint y: 78, distance: 63.5
click at [249, 66] on p "1977 рік . Запроваджується комплексна система управління якістю продукції та ти…" at bounding box center [462, 56] width 774 height 19
drag, startPoint x: 766, startPoint y: 597, endPoint x: 845, endPoint y: 597, distance: 79.3
click at [845, 597] on p "Поповнюється верстатний парк підприємства – придбали швидкохідний прес “АІДА” д…" at bounding box center [462, 564] width 774 height 79
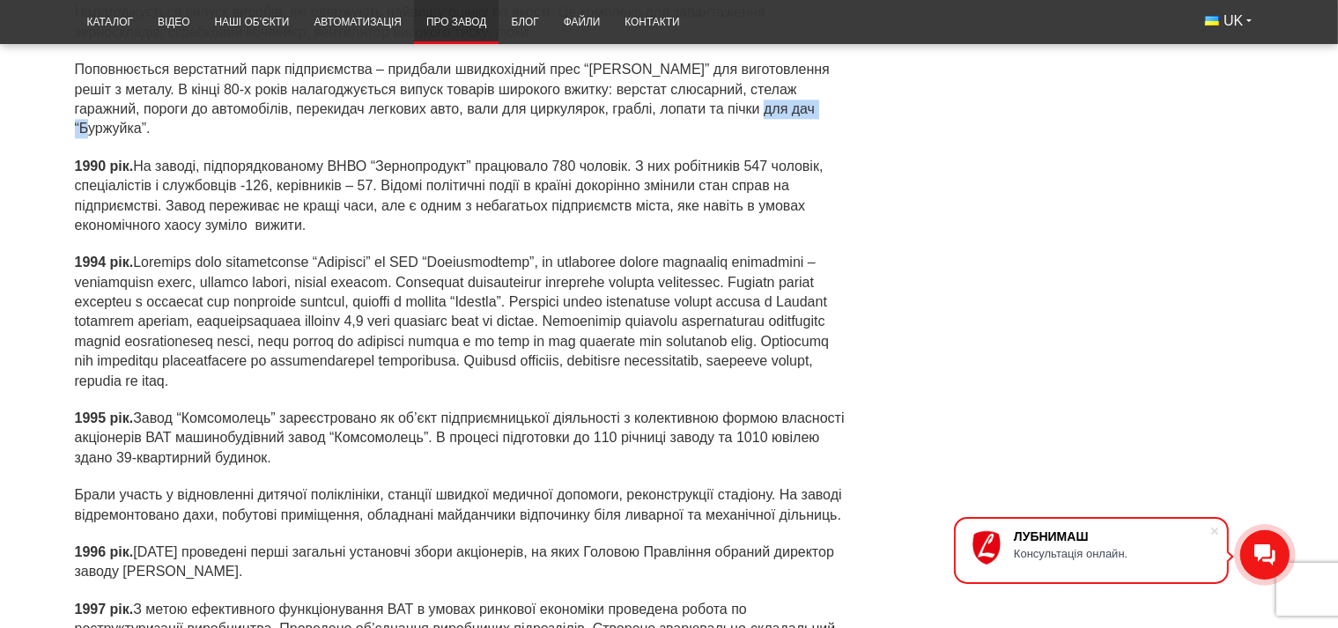
scroll to position [4371, 0]
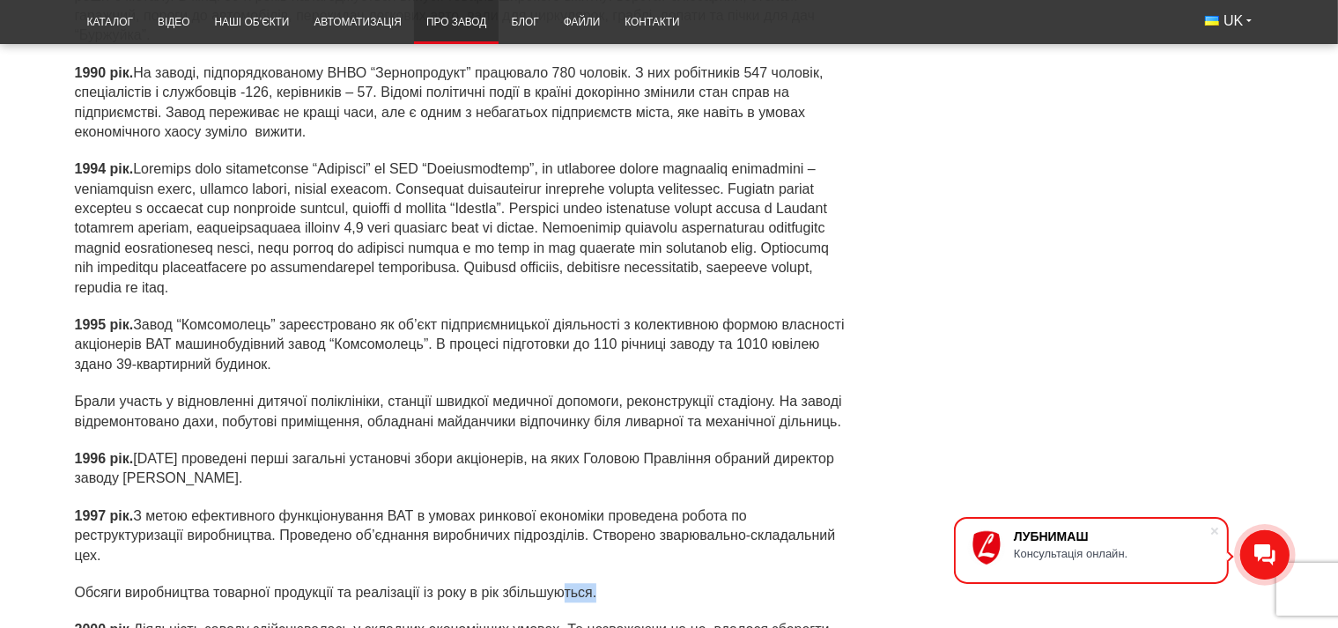
drag, startPoint x: 603, startPoint y: 594, endPoint x: 563, endPoint y: 594, distance: 40.5
click at [563, 594] on p "Обсяги виробництва товарної продукції та реалізації із року в рік збільшуються." at bounding box center [462, 592] width 774 height 19
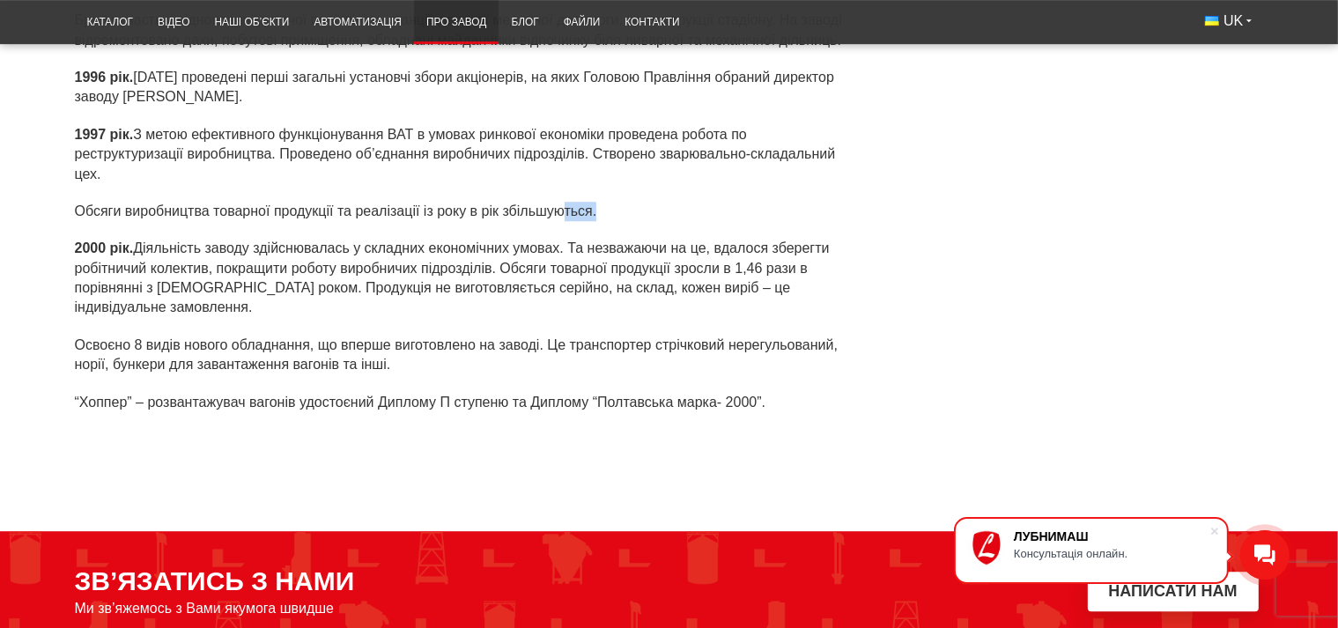
scroll to position [4743, 0]
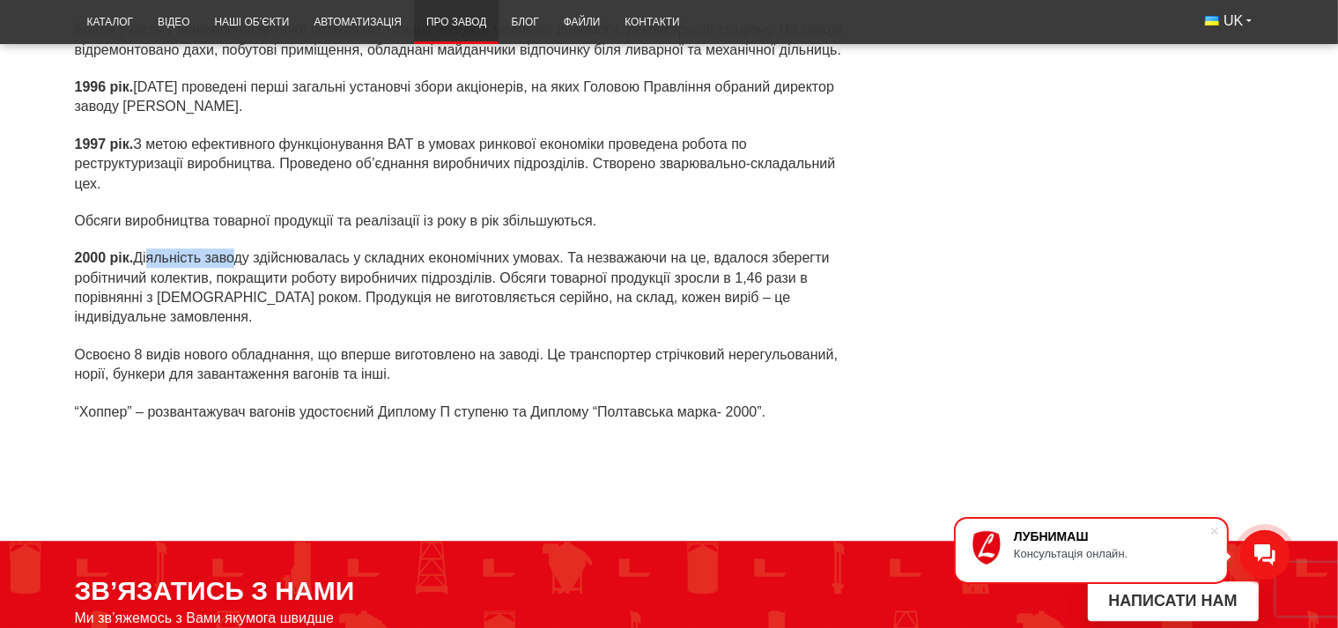
drag, startPoint x: 215, startPoint y: 254, endPoint x: 228, endPoint y: 255, distance: 13.3
click at [228, 254] on p "2000 рік. Діяльність заводу здійснювалась у складних економічних умовах. Та нез…" at bounding box center [462, 287] width 774 height 79
